Goal: Find specific page/section: Find specific page/section

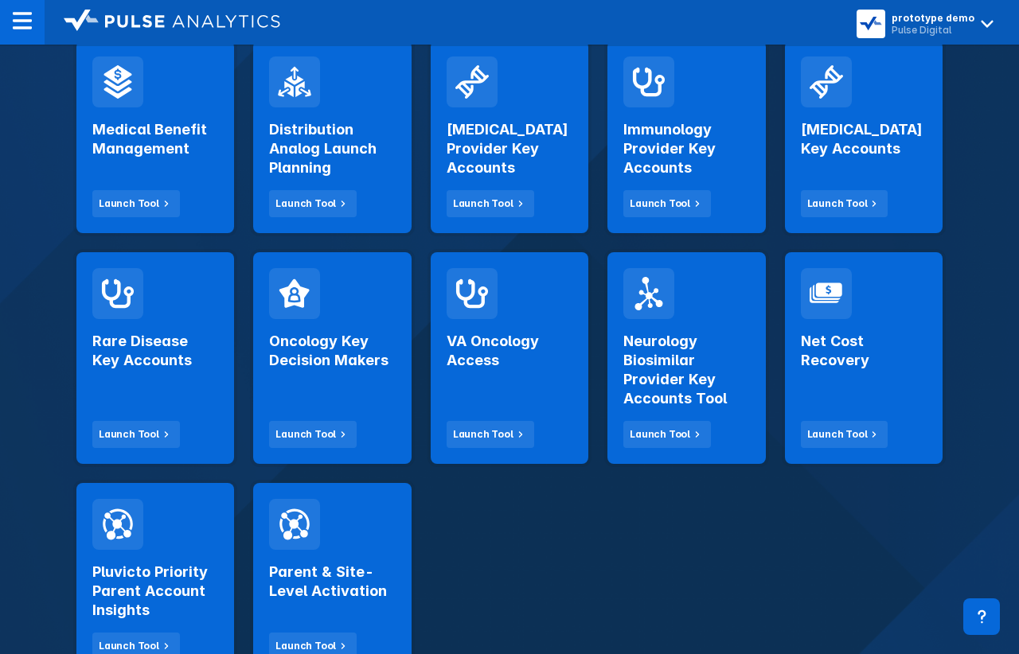
scroll to position [295, 0]
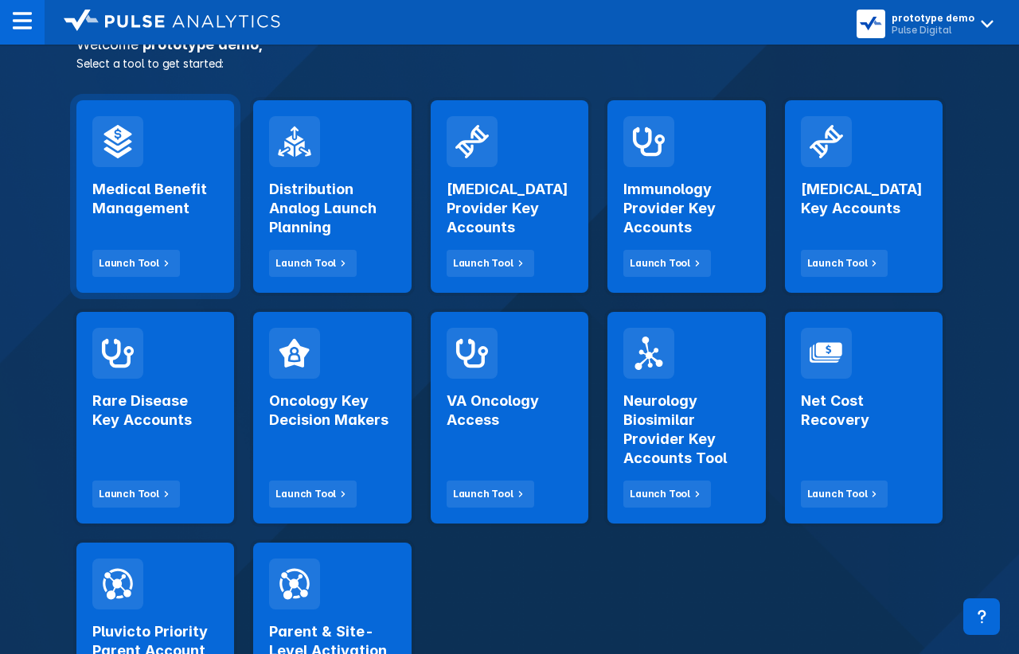
click at [182, 220] on div "Medical Benefit Management Launch Tool" at bounding box center [155, 222] width 126 height 110
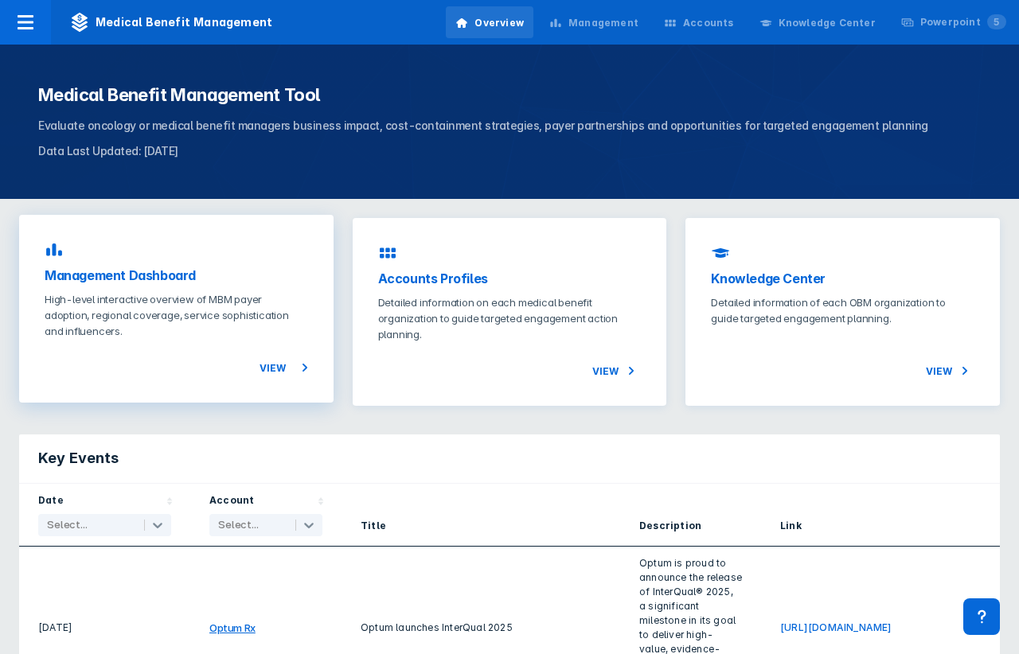
click at [250, 377] on div "View" at bounding box center [177, 358] width 264 height 38
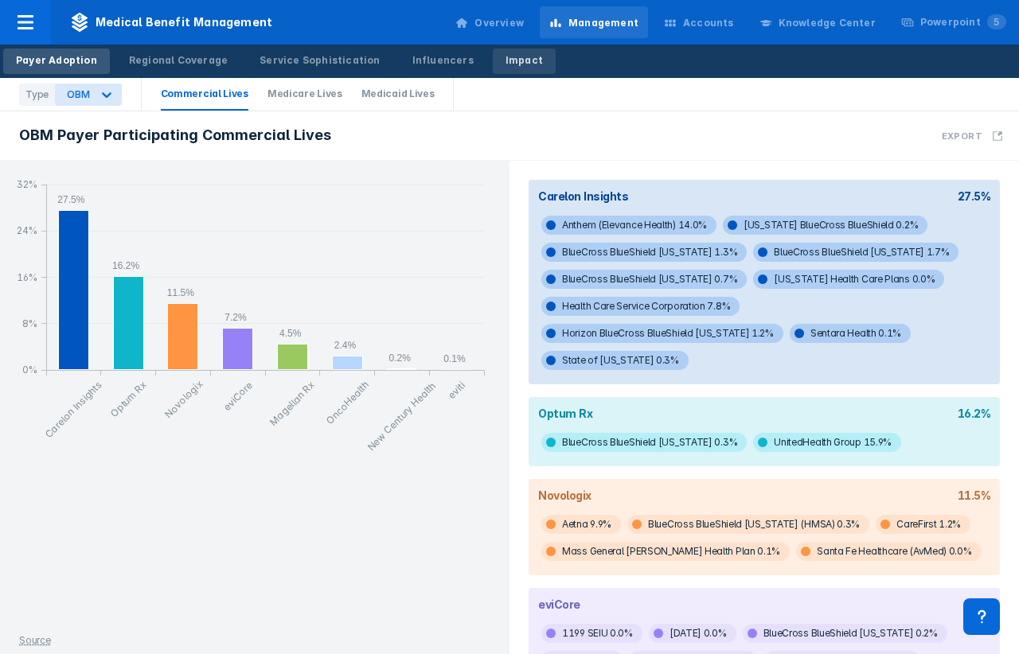
click at [506, 63] on div "Impact" at bounding box center [524, 60] width 37 height 14
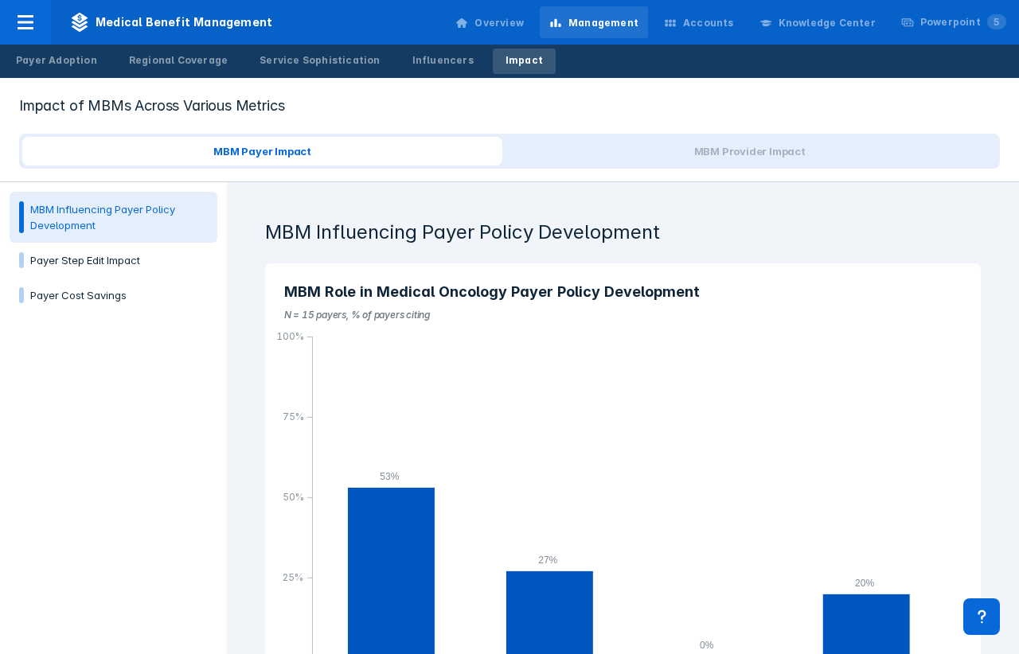
click at [855, 29] on div "Knowledge Center" at bounding box center [827, 23] width 97 height 14
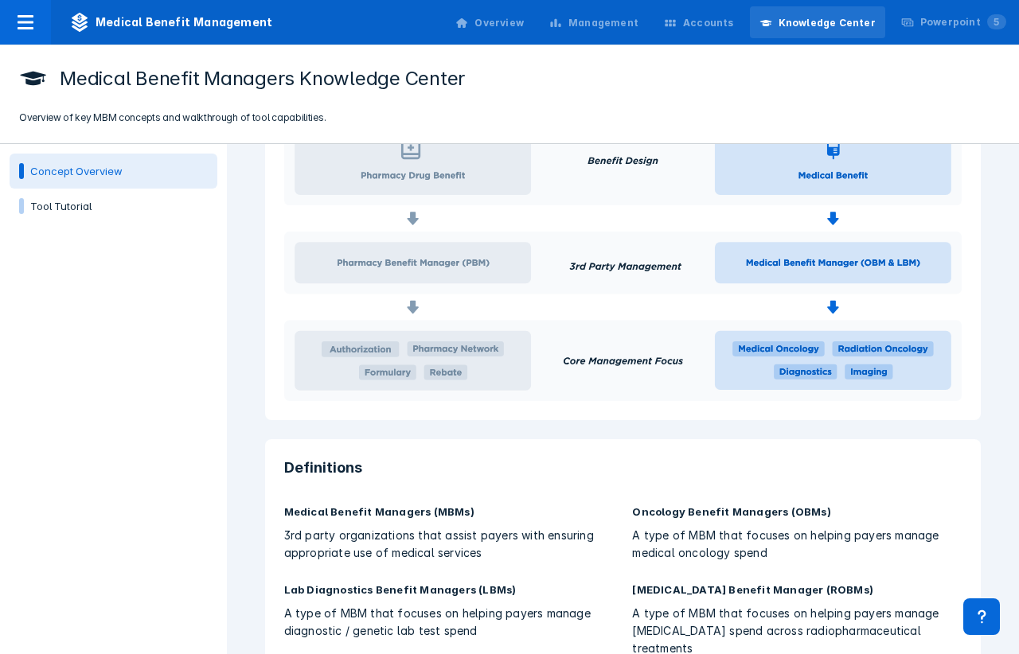
scroll to position [240, 0]
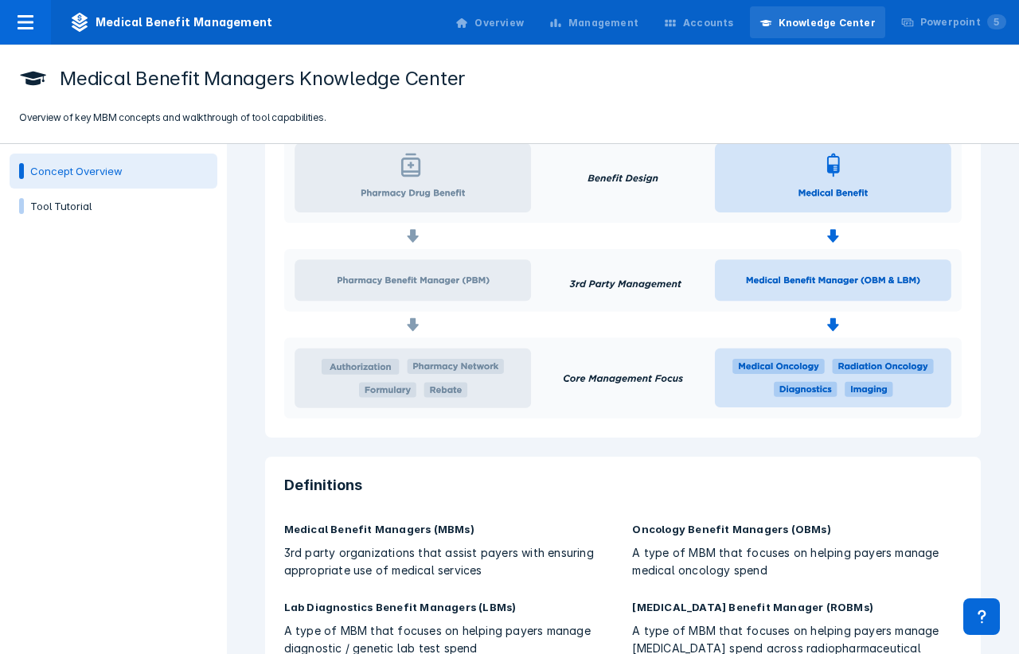
click at [142, 203] on div "Tool Tutorial" at bounding box center [113, 206] width 189 height 16
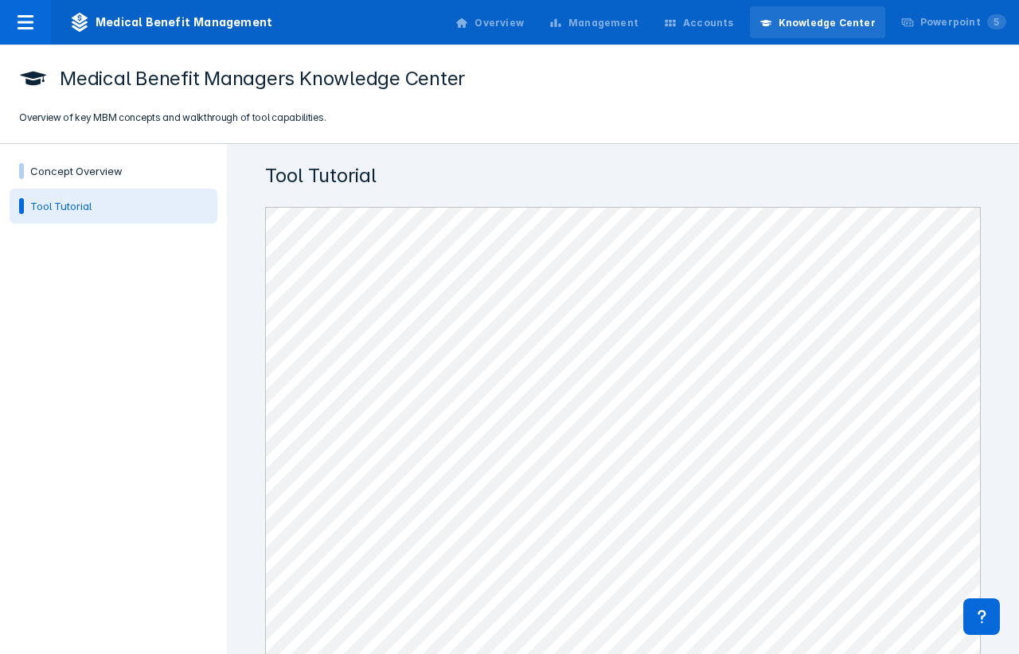
scroll to position [907, 0]
click at [139, 165] on div "Concept Overview" at bounding box center [113, 171] width 189 height 16
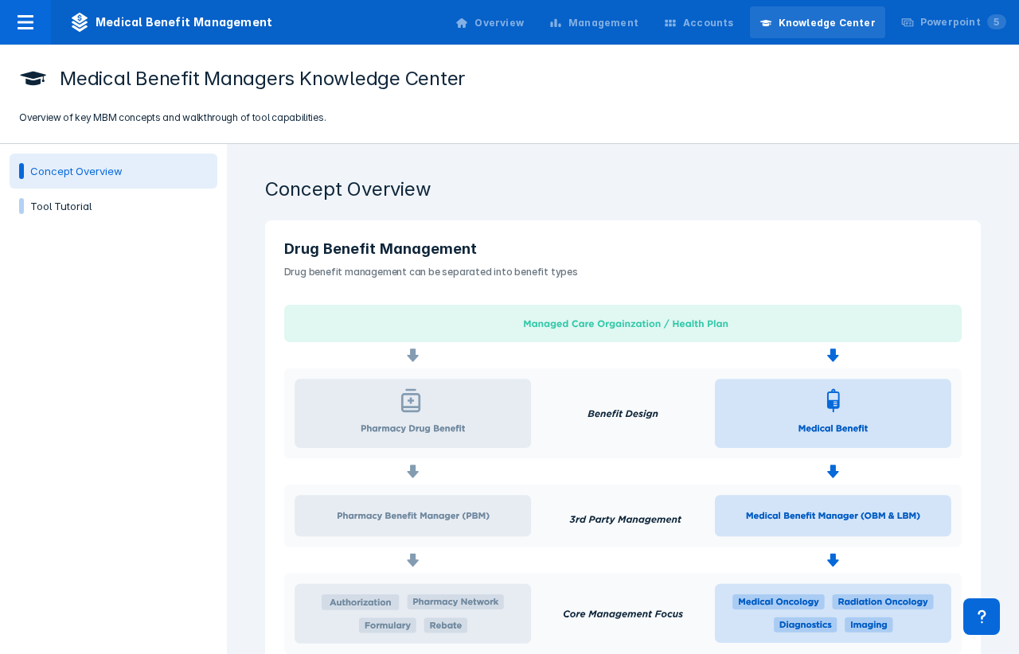
scroll to position [0, 0]
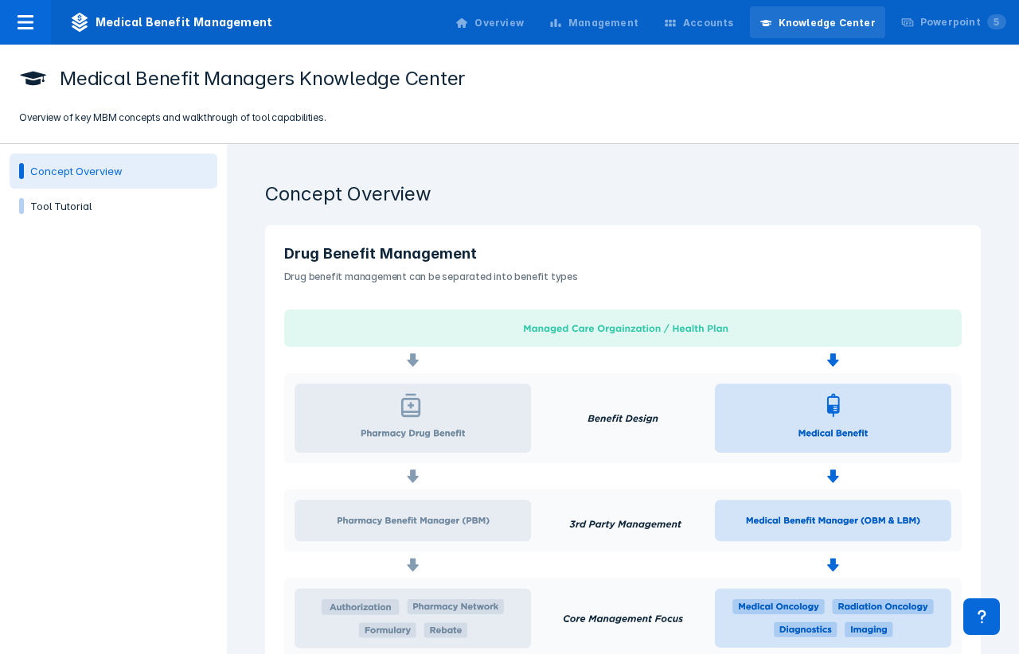
click at [619, 29] on div "Management" at bounding box center [603, 23] width 70 height 14
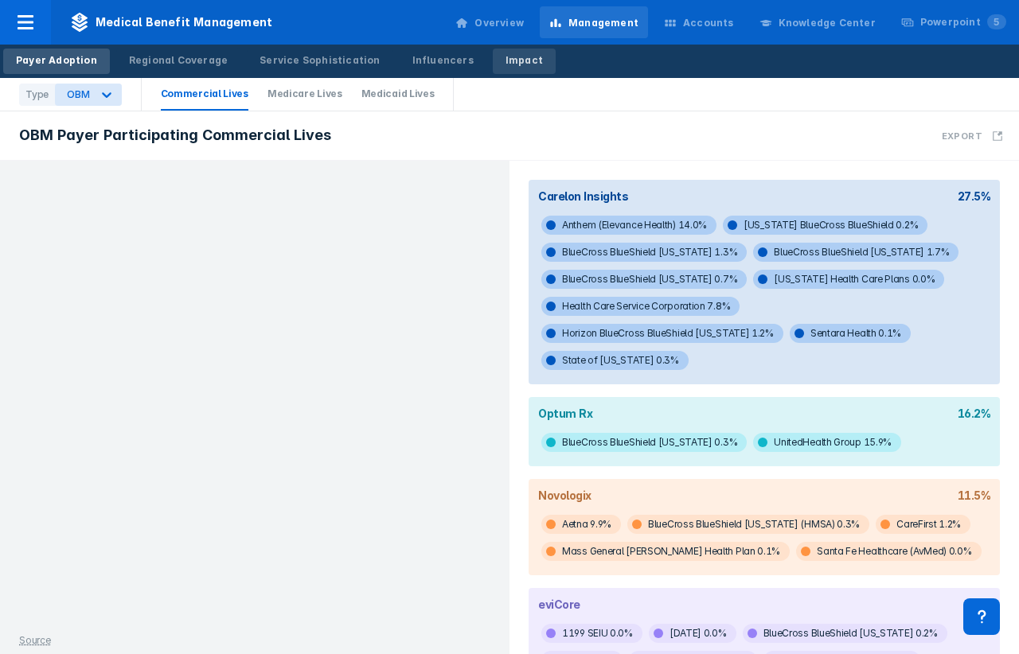
click at [506, 66] on div "Impact" at bounding box center [524, 60] width 37 height 14
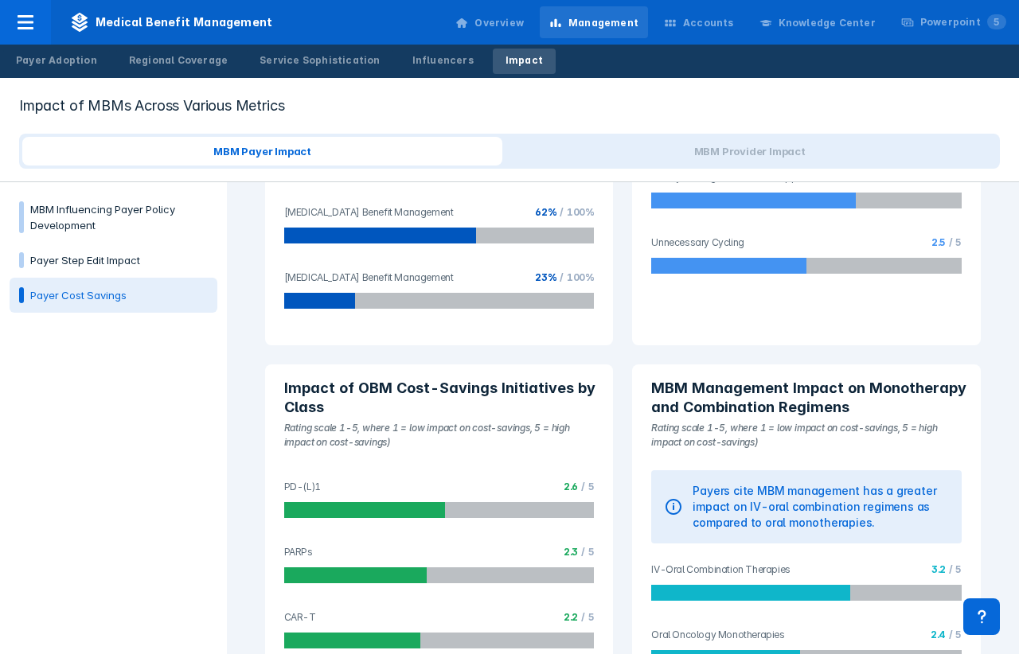
scroll to position [1814, 0]
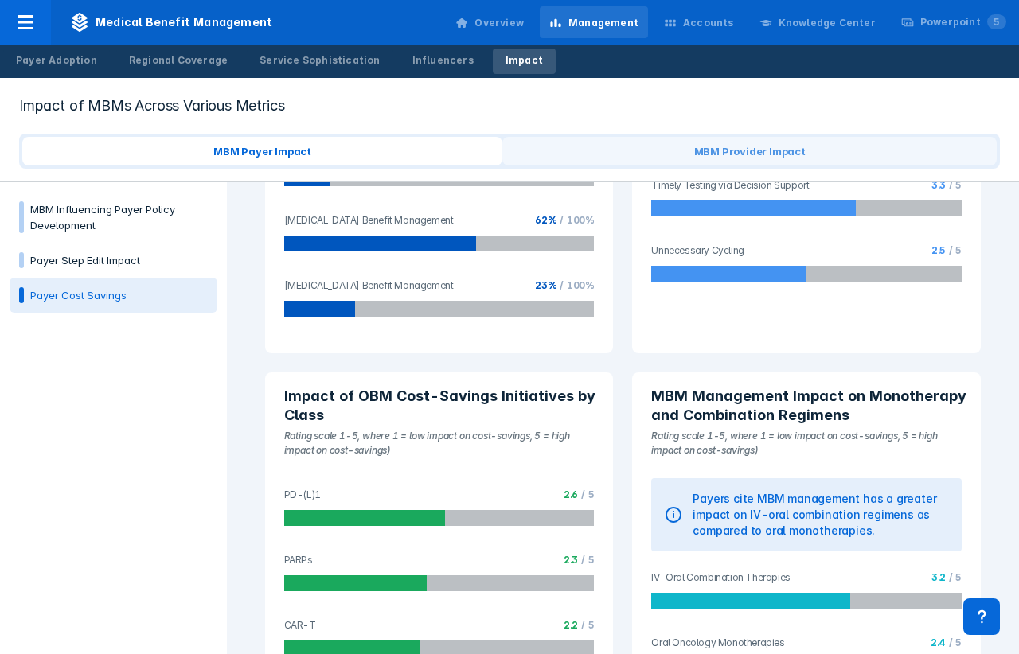
click at [676, 148] on span "MBM Provider Impact" at bounding box center [749, 151] width 494 height 29
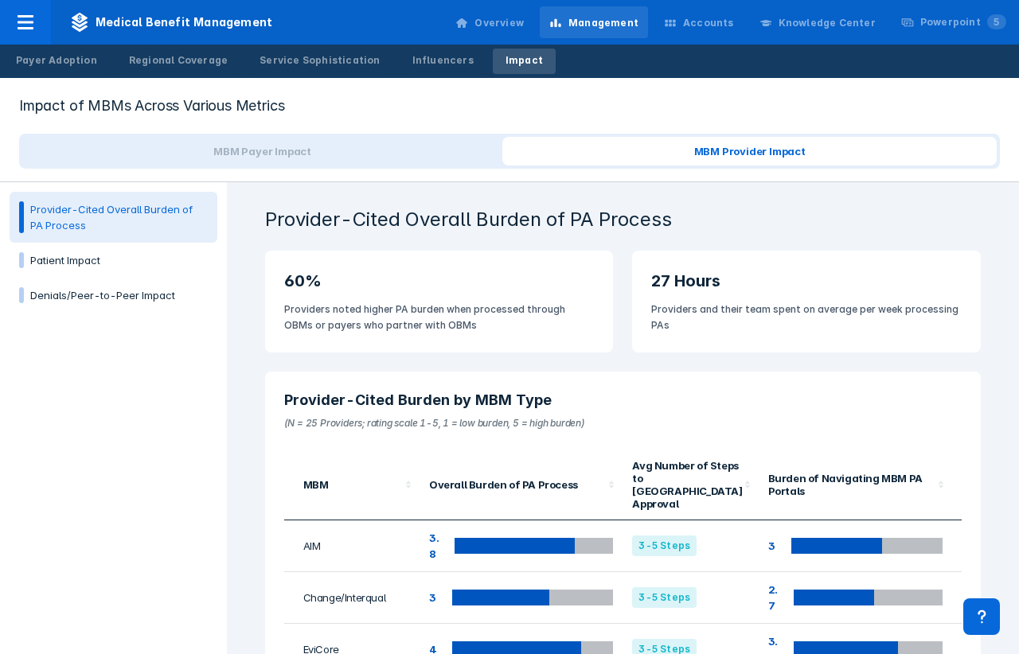
scroll to position [0, 0]
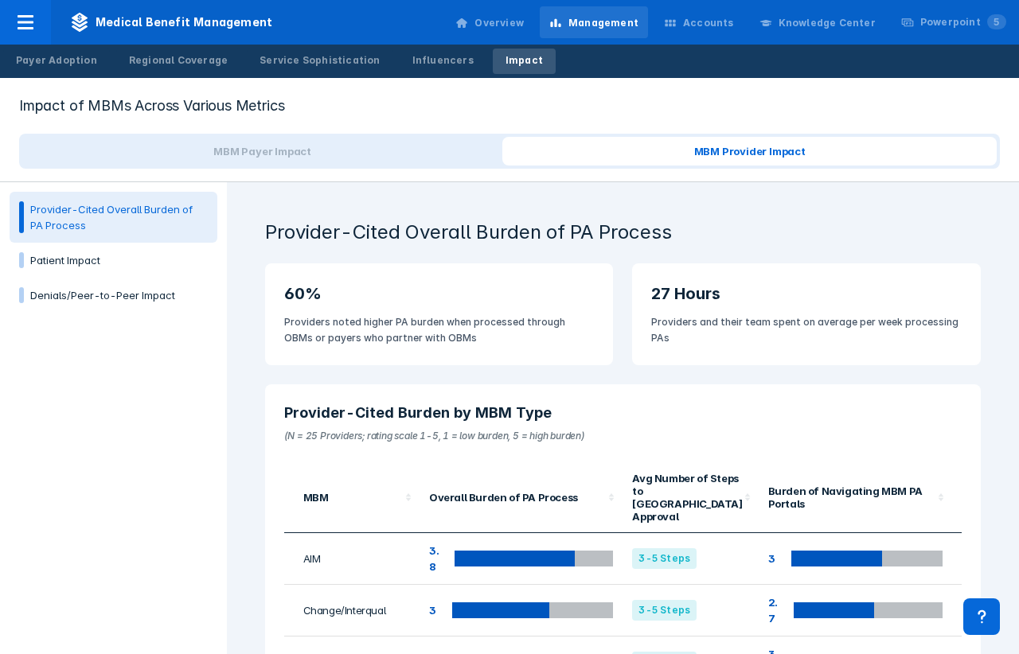
click at [835, 28] on div "Knowledge Center" at bounding box center [827, 23] width 97 height 14
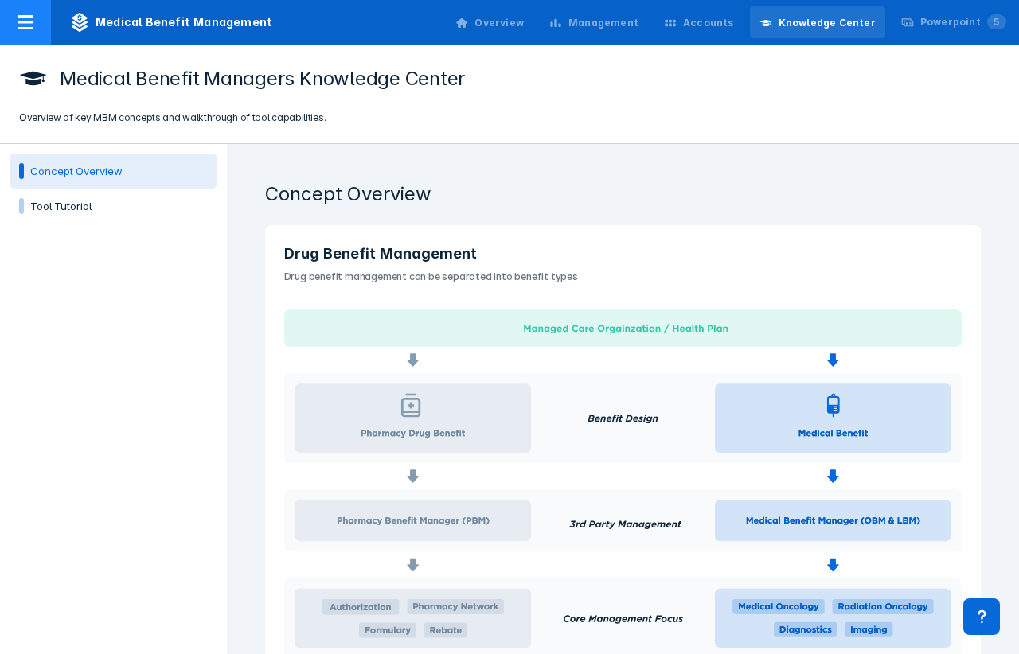
click at [25, 25] on icon at bounding box center [25, 22] width 19 height 19
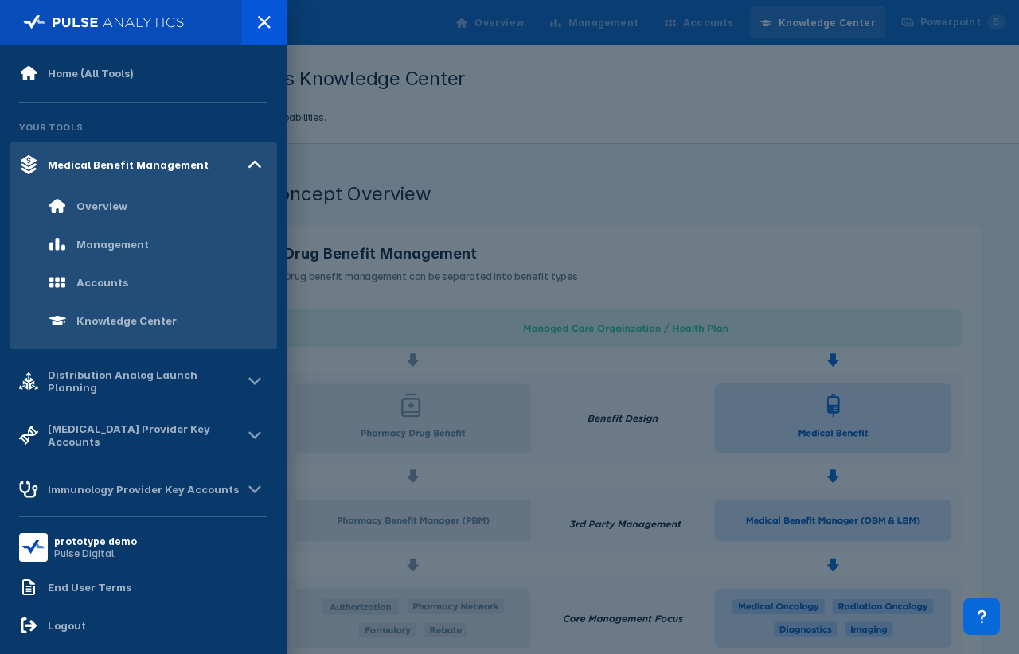
click at [390, 145] on div at bounding box center [509, 327] width 1019 height 654
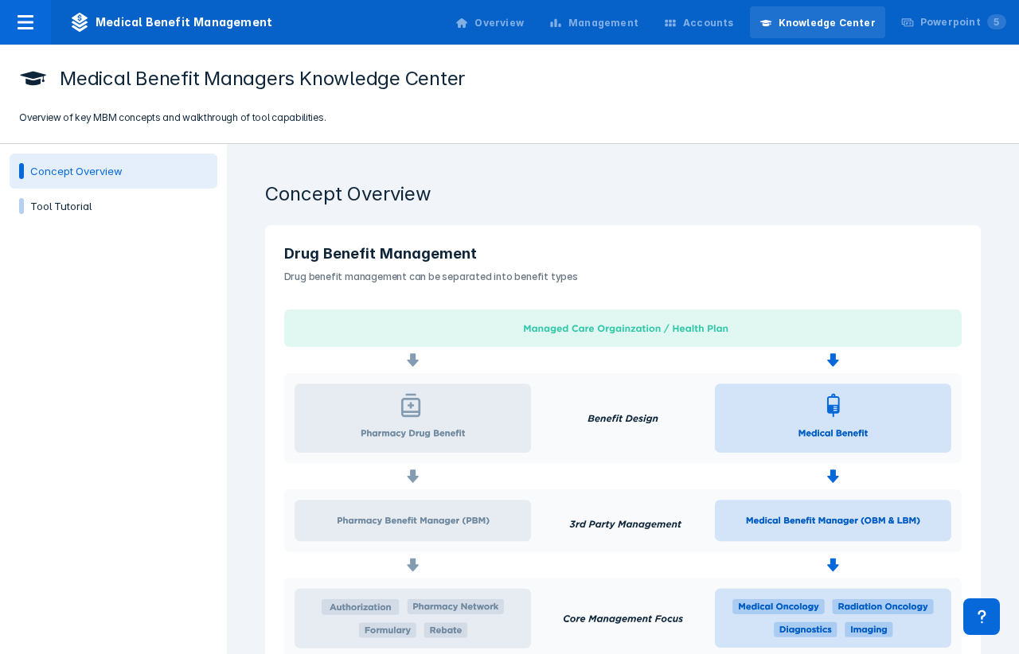
click at [510, 19] on div "Overview" at bounding box center [499, 23] width 49 height 14
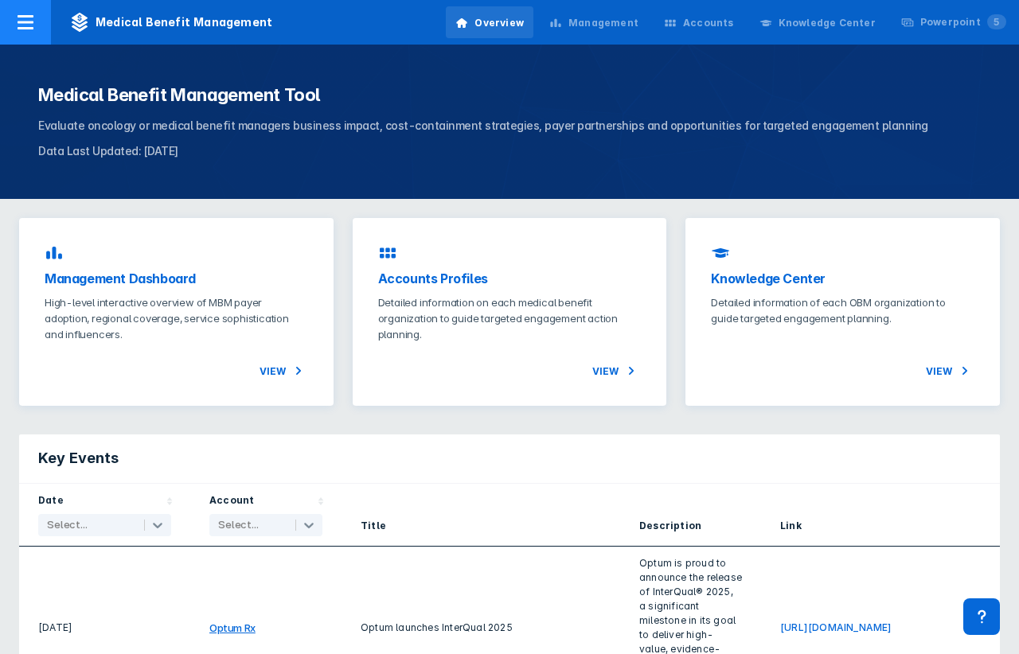
click at [25, 27] on icon at bounding box center [26, 22] width 16 height 14
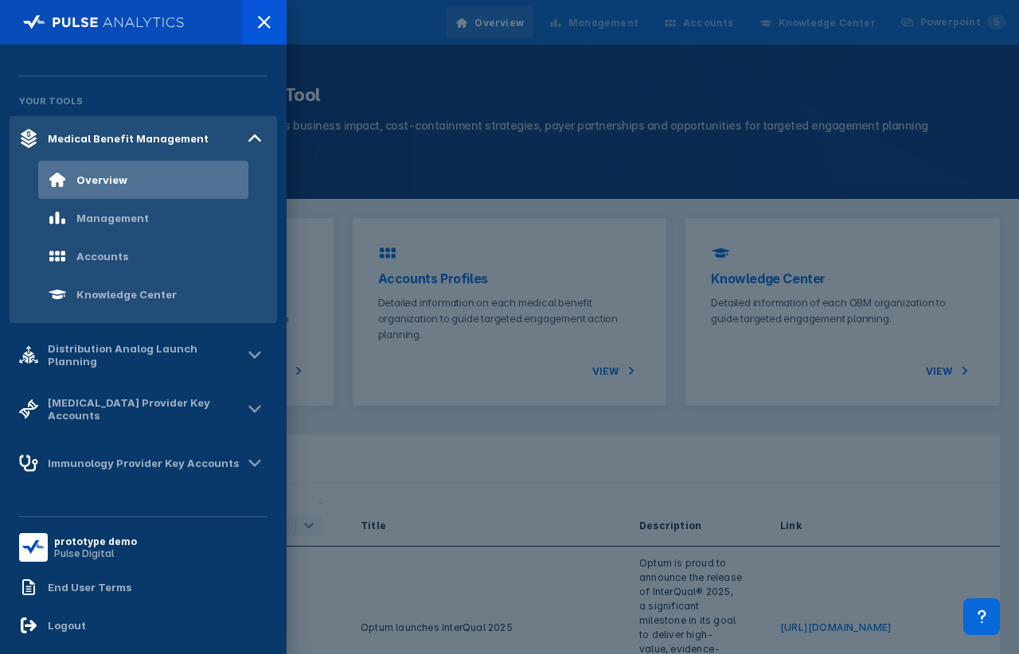
scroll to position [31, 0]
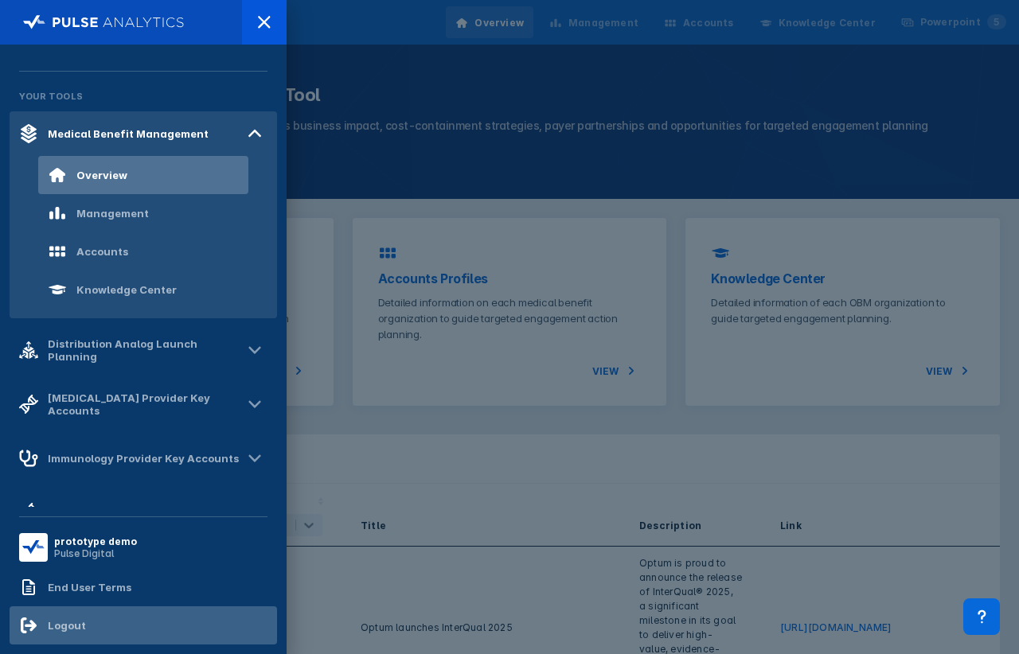
click at [80, 619] on div "Logout" at bounding box center [52, 625] width 67 height 19
